Goal: Navigation & Orientation: Find specific page/section

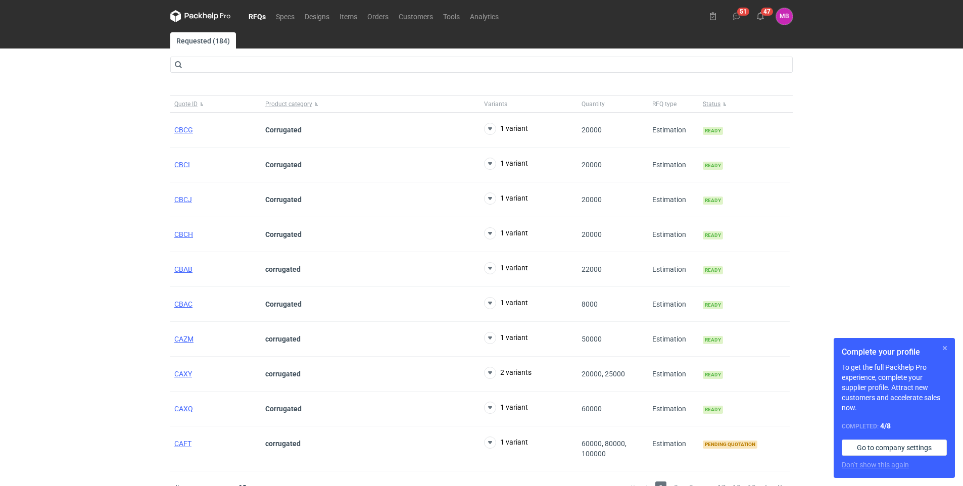
click at [948, 350] on button "button" at bounding box center [945, 348] width 12 height 12
